Goal: Transaction & Acquisition: Download file/media

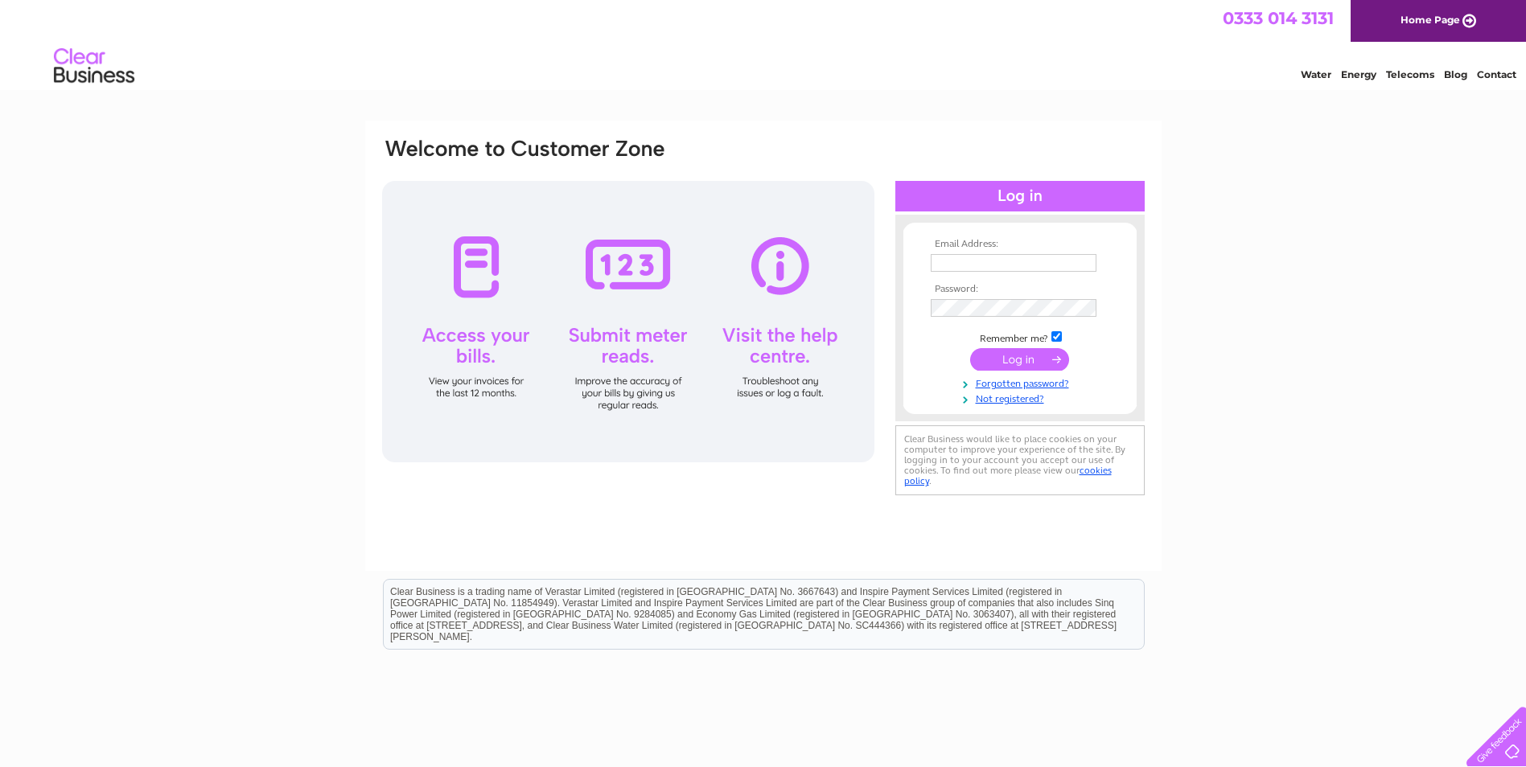
type input "beastfairvaults@yahoo.com"
click at [1012, 359] on input "submit" at bounding box center [1019, 359] width 99 height 23
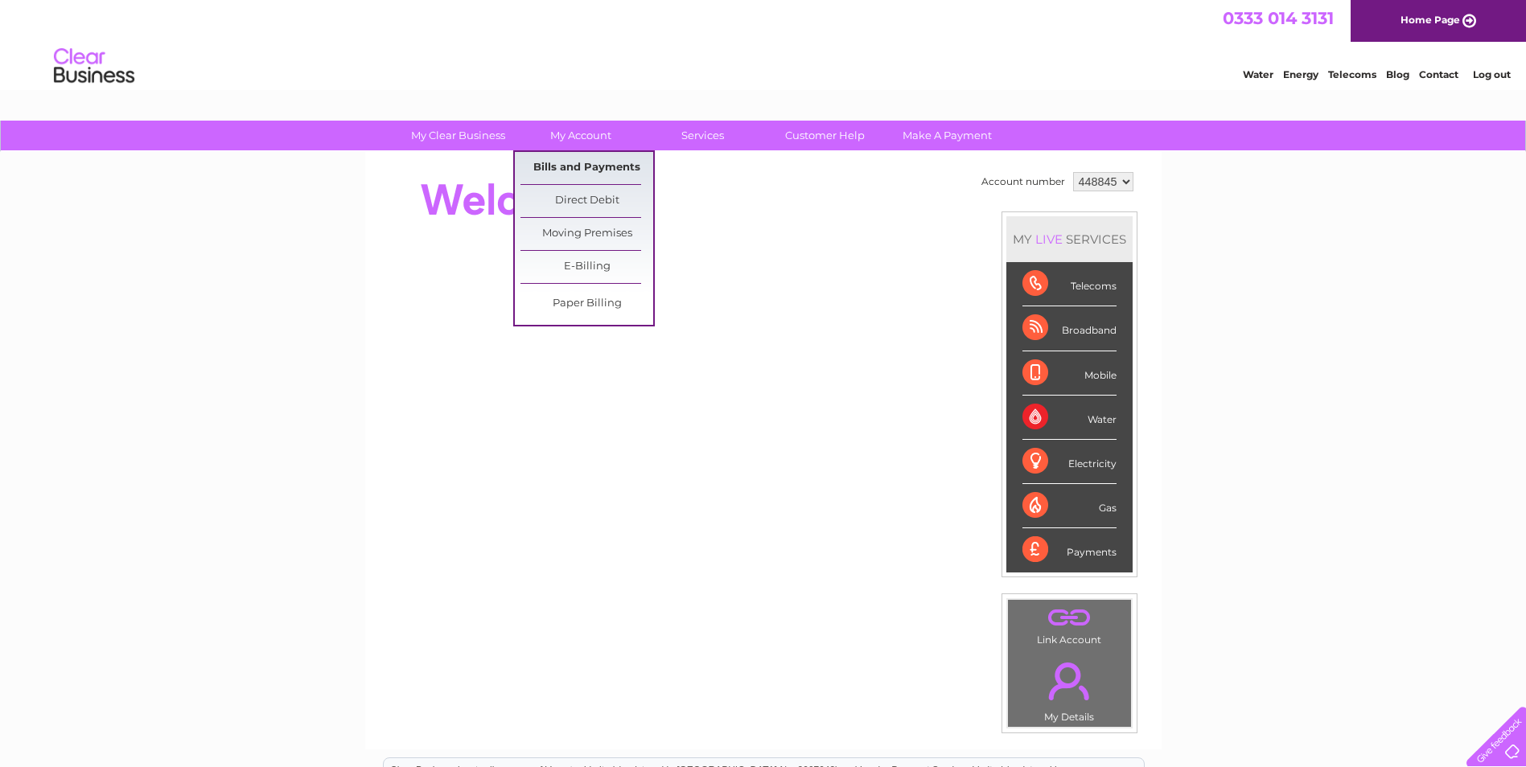
click at [581, 164] on link "Bills and Payments" at bounding box center [586, 168] width 133 height 32
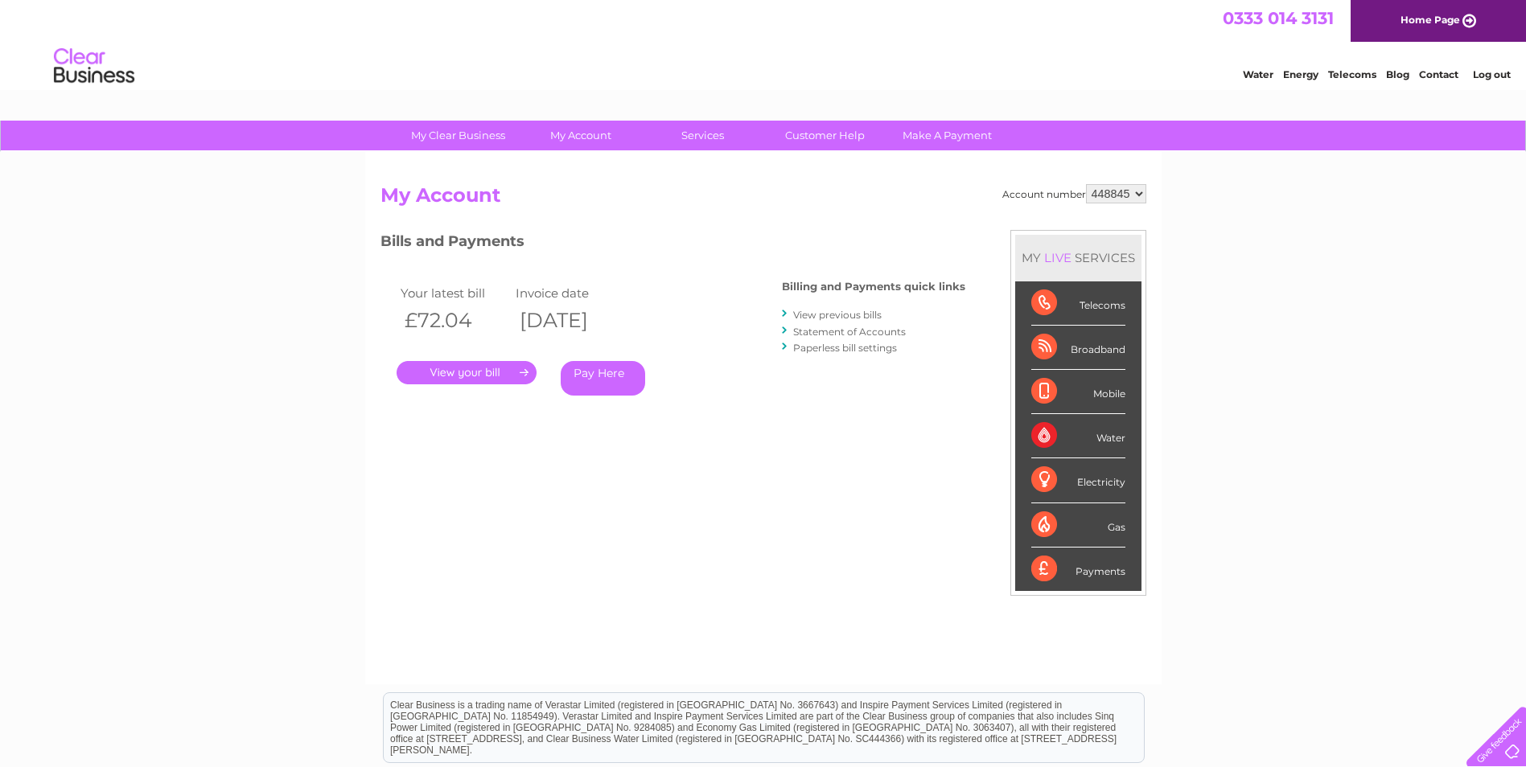
click at [862, 315] on link "View previous bills" at bounding box center [837, 315] width 88 height 12
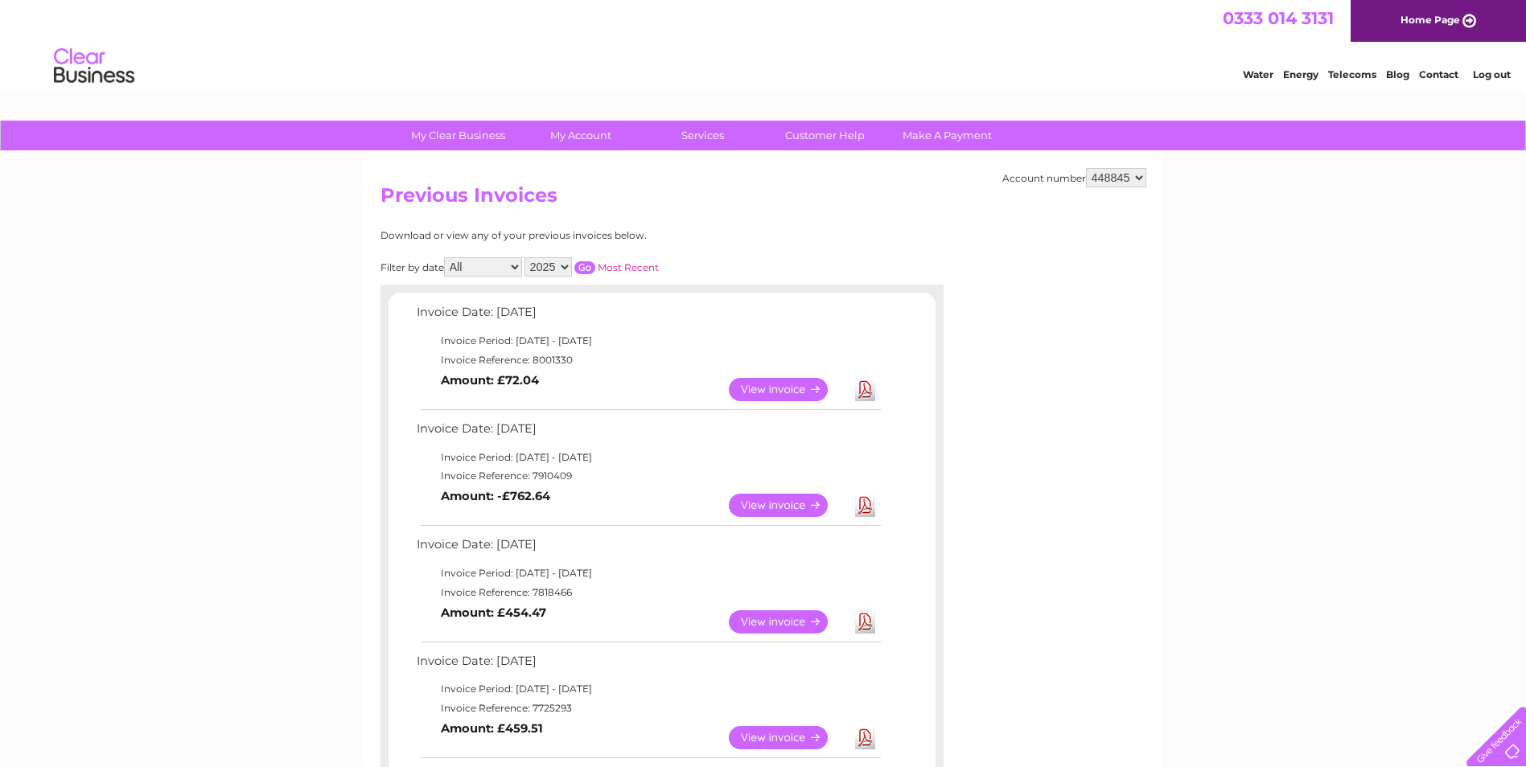
scroll to position [80, 0]
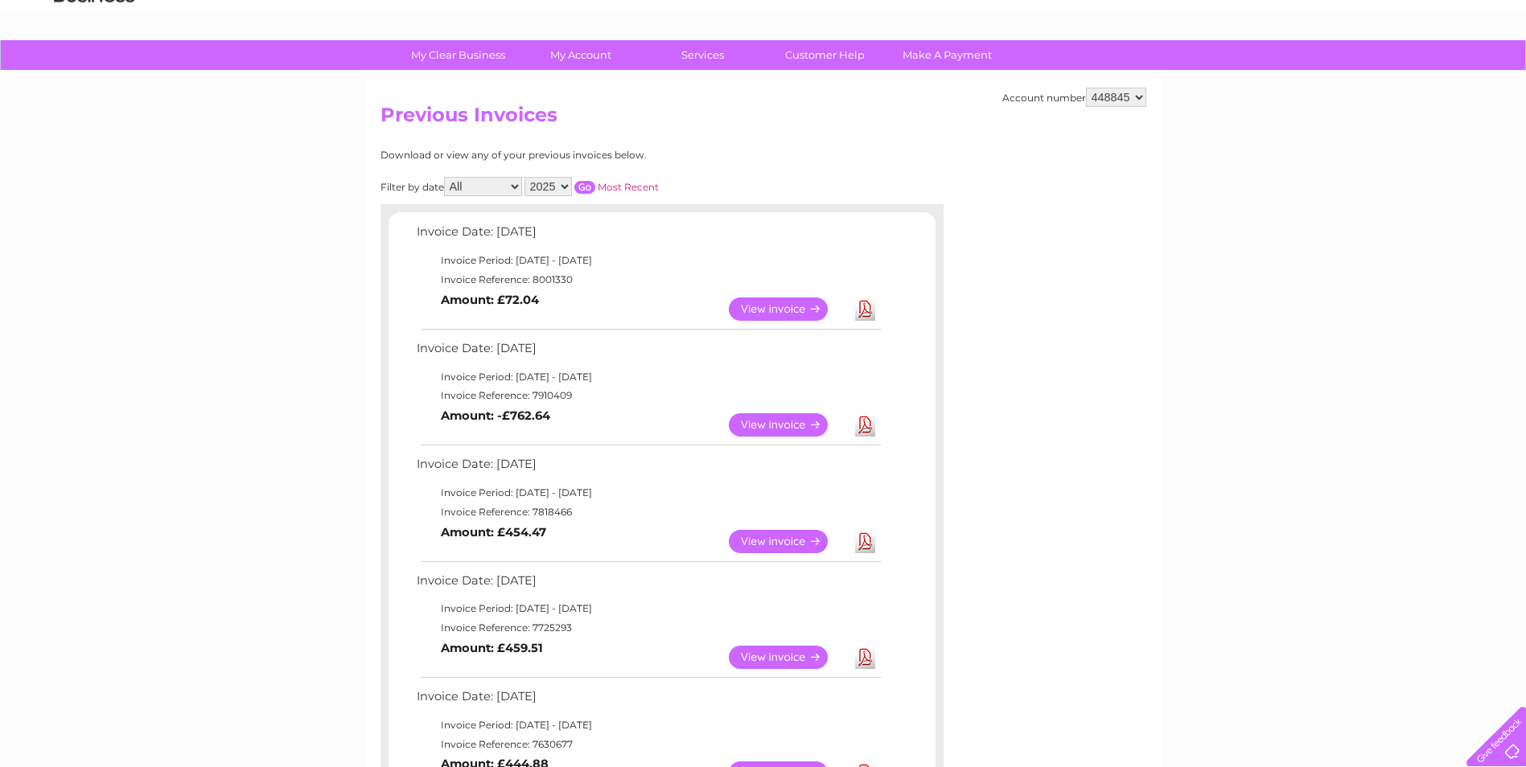
click at [860, 310] on link "Download" at bounding box center [865, 309] width 20 height 23
